Goal: Information Seeking & Learning: Learn about a topic

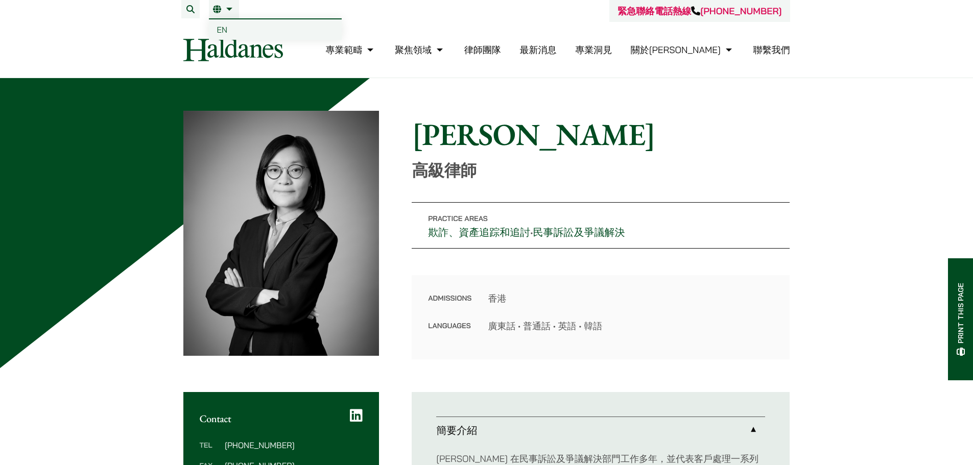
click at [241, 27] on link "EN" at bounding box center [275, 29] width 133 height 20
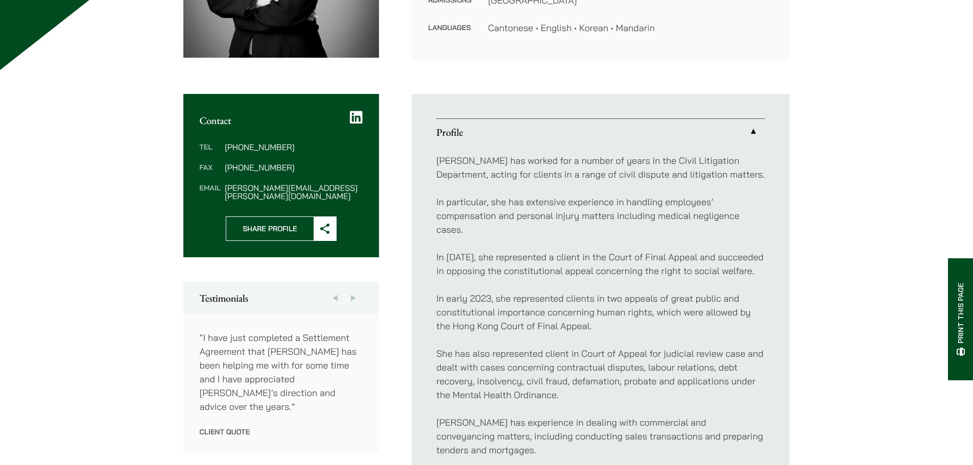
scroll to position [358, 0]
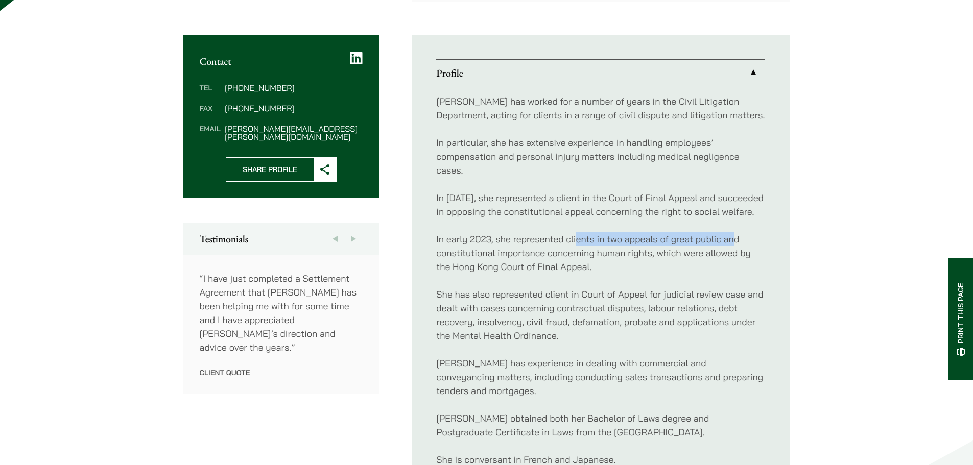
drag, startPoint x: 577, startPoint y: 242, endPoint x: 736, endPoint y: 237, distance: 159.0
click at [736, 237] on p "In early 2023, she represented clients in two appeals of great public and const…" at bounding box center [600, 252] width 329 height 41
click at [723, 286] on div "Vivian has worked for a number of years in the Civil Litigation Department, act…" at bounding box center [600, 294] width 329 height 416
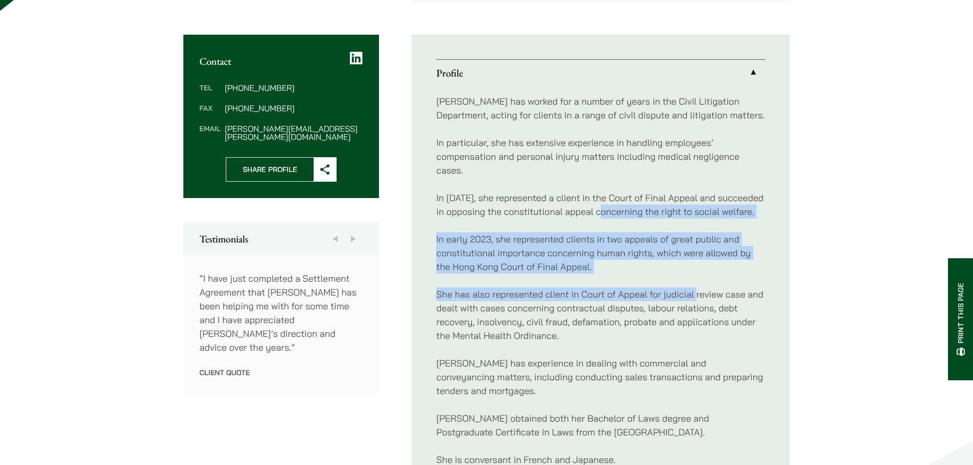
drag, startPoint x: 695, startPoint y: 291, endPoint x: 613, endPoint y: 215, distance: 111.7
click at [611, 213] on div "Vivian has worked for a number of years in the Civil Litigation Department, act…" at bounding box center [600, 294] width 329 height 416
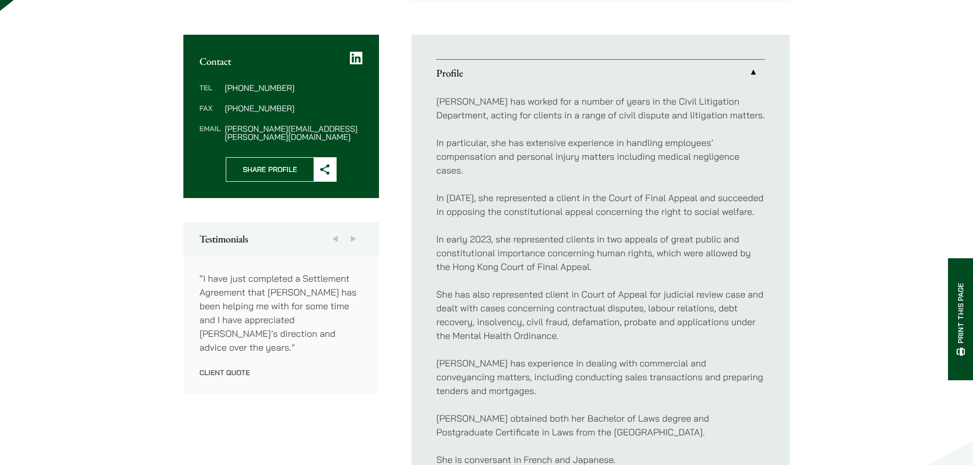
click at [677, 344] on div "Vivian has worked for a number of years in the Civil Litigation Department, act…" at bounding box center [600, 294] width 329 height 416
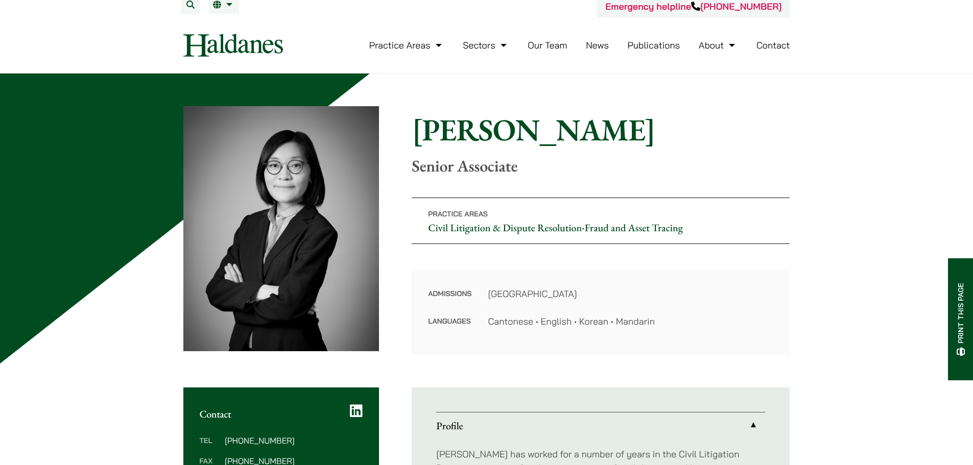
scroll to position [0, 0]
